Goal: Check status: Check status

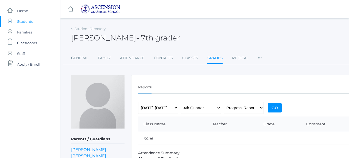
scroll to position [33, 0]
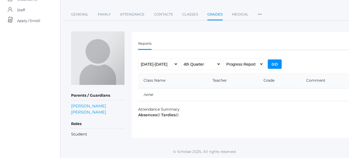
scroll to position [43, 0]
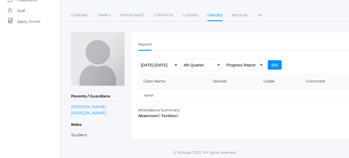
click at [202, 67] on select "1st Quarter 2nd Quarter 3rd Quarter 4th Quarter" at bounding box center [201, 65] width 40 height 12
select select "1"
click at [181, 59] on select "1st Quarter 2nd Quarter 3rd Quarter 4th Quarter" at bounding box center [201, 65] width 40 height 12
click at [246, 67] on select "Progress Report Report Card" at bounding box center [244, 65] width 40 height 12
click at [274, 67] on input "Go" at bounding box center [275, 64] width 14 height 9
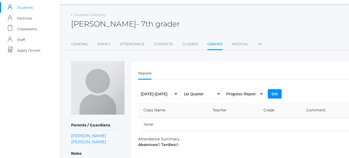
scroll to position [44, 0]
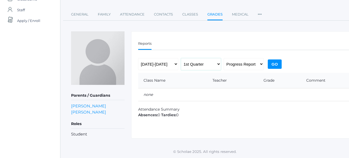
click at [196, 63] on select "1st Quarter 2nd Quarter 3rd Quarter 4th Quarter" at bounding box center [201, 64] width 40 height 12
click at [162, 65] on select "[DATE]-[DATE] [DATE]-[DATE] [DATE]-[DATE] [DATE]-[DATE]" at bounding box center [158, 64] width 40 height 12
click at [138, 58] on select "[DATE]-[DATE] [DATE]-[DATE] [DATE]-[DATE] [DATE]-[DATE]" at bounding box center [158, 64] width 40 height 12
click at [156, 70] on select "[DATE]-[DATE] [DATE]-[DATE] [DATE]-[DATE] [DATE]-[DATE]" at bounding box center [158, 64] width 40 height 12
select select "[DATE]-[DATE]"
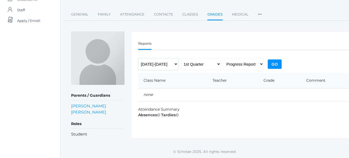
click at [138, 58] on select "[DATE]-[DATE] [DATE]-[DATE] [DATE]-[DATE] [DATE]-[DATE]" at bounding box center [158, 64] width 40 height 12
